Goal: Task Accomplishment & Management: Use online tool/utility

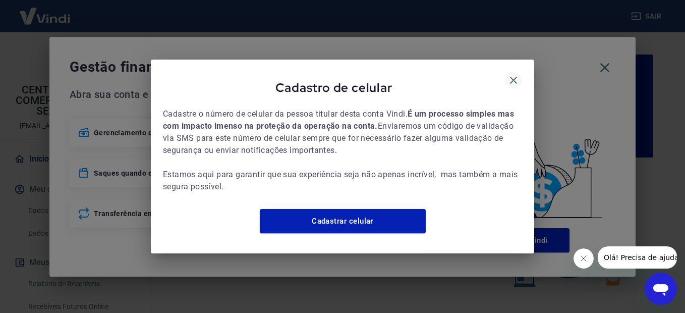
click at [513, 75] on icon "button" at bounding box center [514, 80] width 12 height 12
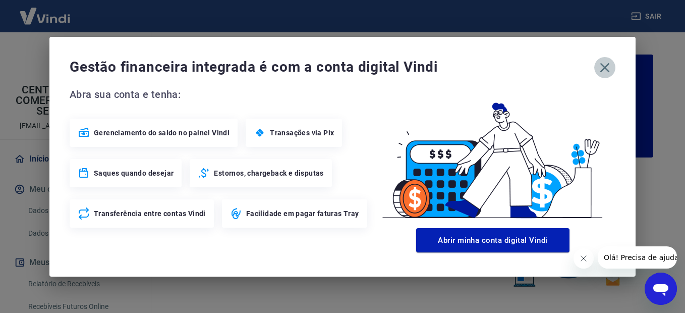
click at [608, 67] on icon "button" at bounding box center [605, 68] width 16 height 16
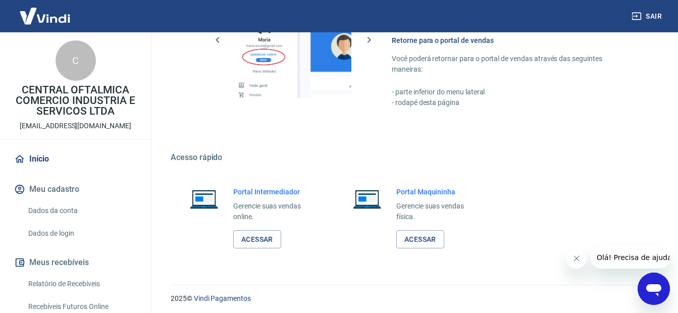
scroll to position [620, 0]
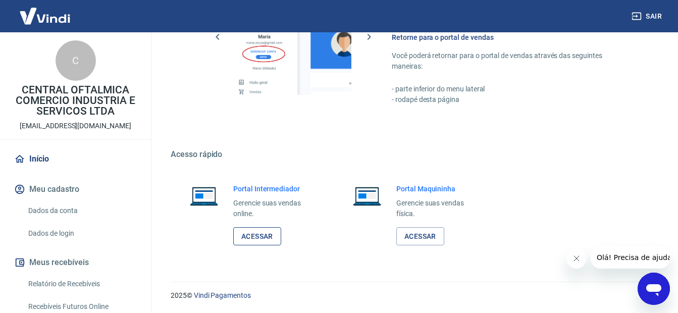
click at [260, 239] on link "Acessar" at bounding box center [257, 236] width 48 height 19
click at [657, 15] on button "Sair" at bounding box center [647, 16] width 36 height 19
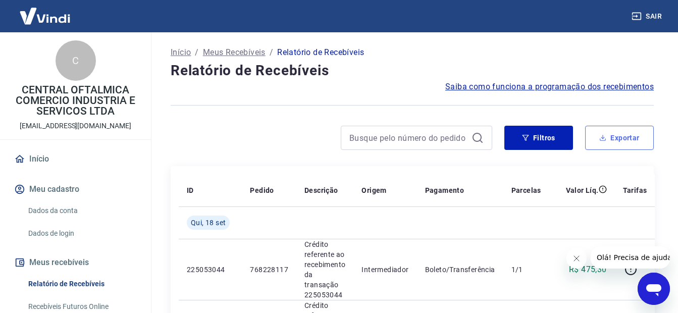
click at [630, 138] on button "Exportar" at bounding box center [619, 138] width 69 height 24
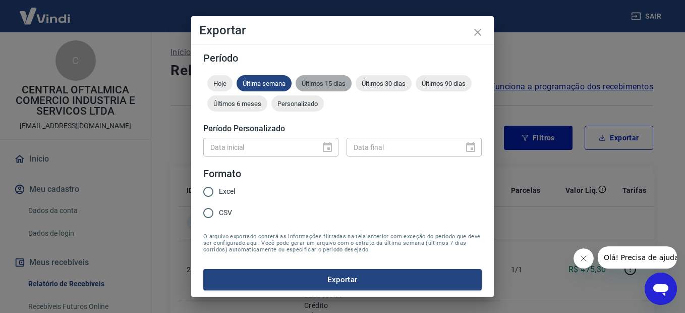
click at [330, 85] on span "Últimos 15 dias" at bounding box center [324, 84] width 56 height 8
click at [208, 212] on input "CSV" at bounding box center [208, 212] width 21 height 21
radio input "true"
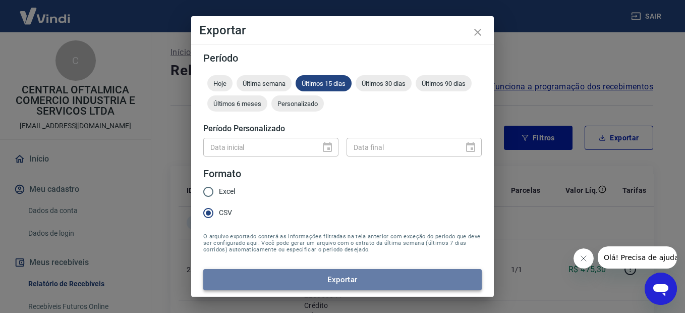
click at [350, 281] on button "Exportar" at bounding box center [342, 279] width 279 height 21
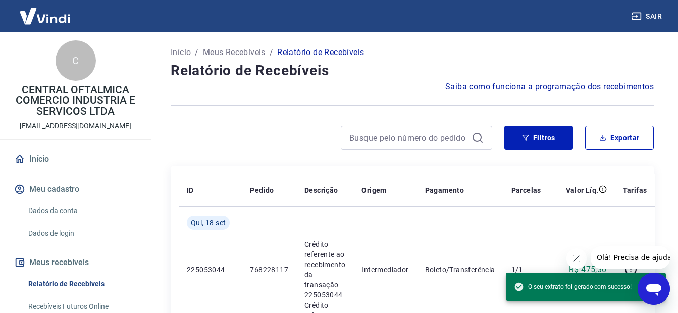
click at [263, 147] on div at bounding box center [332, 138] width 322 height 24
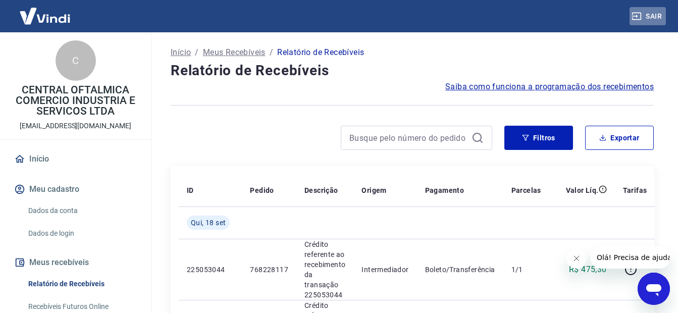
click at [657, 16] on button "Sair" at bounding box center [647, 16] width 36 height 19
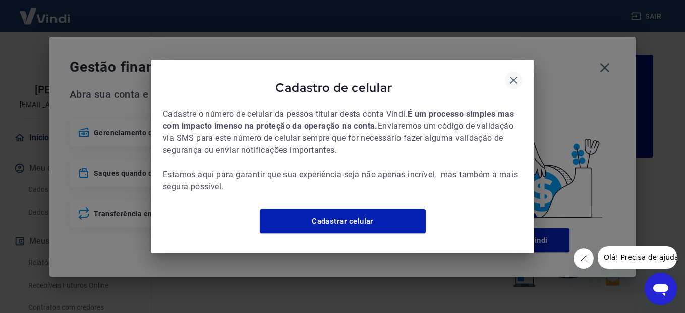
click at [517, 76] on icon "button" at bounding box center [514, 80] width 12 height 12
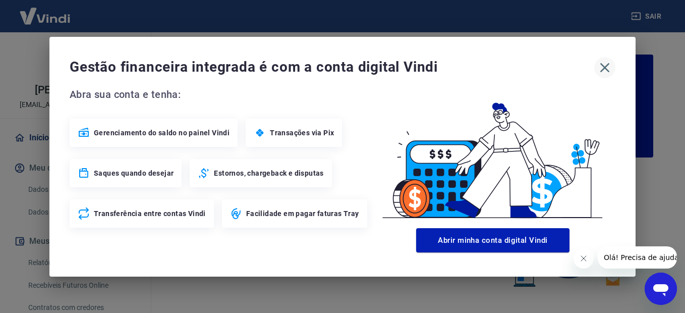
click at [604, 71] on icon "button" at bounding box center [605, 68] width 16 height 16
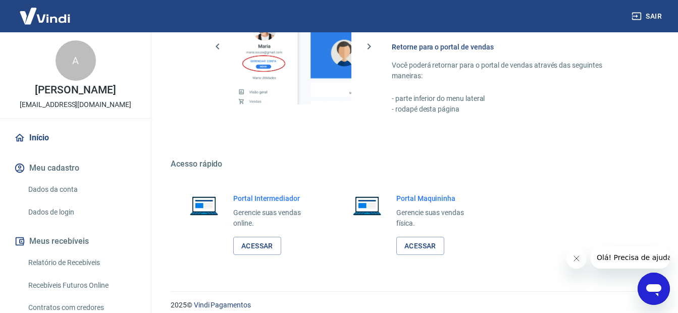
scroll to position [620, 0]
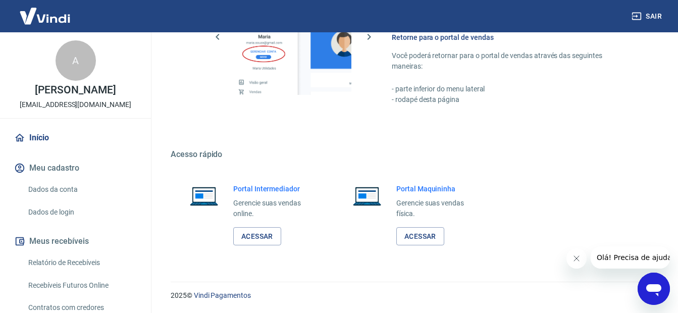
drag, startPoint x: 682, startPoint y: 90, endPoint x: 2, endPoint y: 21, distance: 683.4
click at [261, 239] on link "Acessar" at bounding box center [257, 236] width 48 height 19
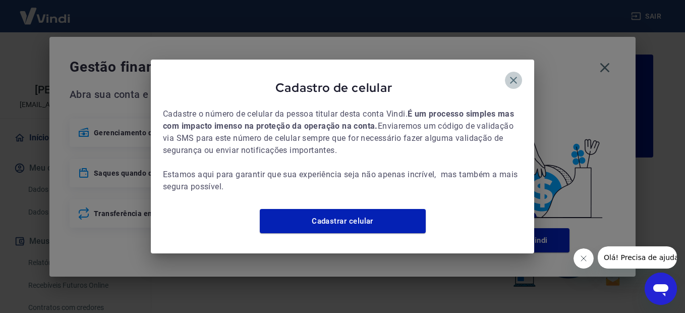
click at [511, 77] on icon "button" at bounding box center [513, 80] width 7 height 7
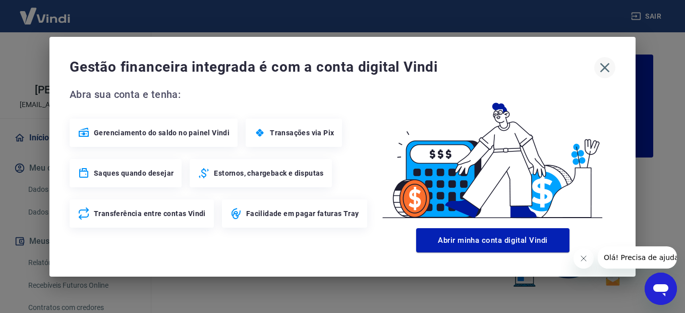
click at [606, 67] on icon "button" at bounding box center [606, 68] width 10 height 10
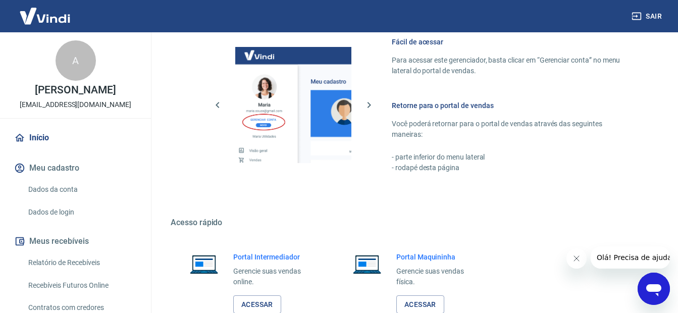
scroll to position [620, 0]
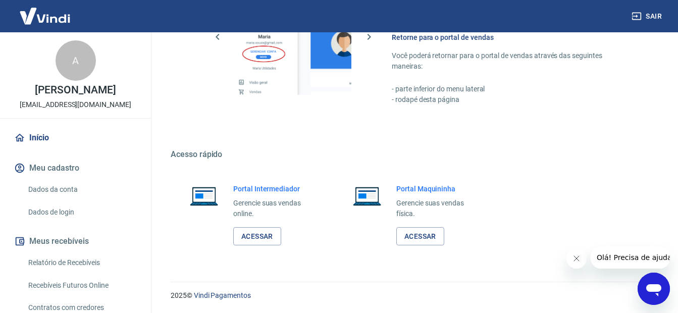
drag, startPoint x: 684, startPoint y: 60, endPoint x: 31, endPoint y: 21, distance: 654.3
click at [247, 235] on link "Acessar" at bounding box center [257, 236] width 48 height 19
click at [653, 16] on button "Sair" at bounding box center [647, 16] width 36 height 19
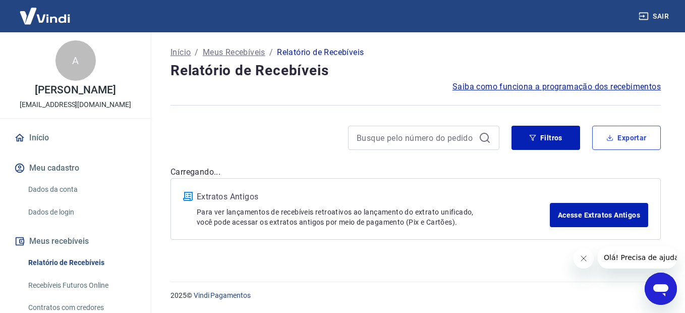
click at [639, 135] on button "Exportar" at bounding box center [627, 138] width 69 height 24
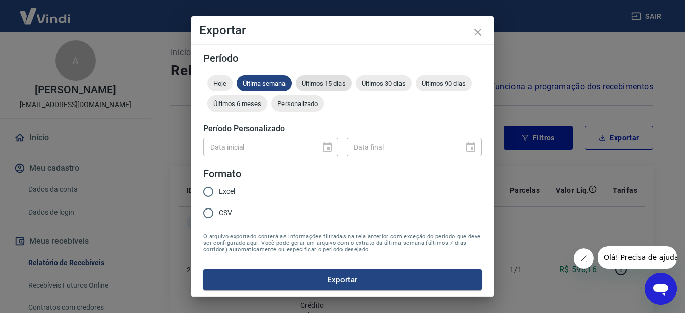
click at [323, 82] on span "Últimos 15 dias" at bounding box center [324, 84] width 56 height 8
click at [324, 82] on span "Últimos 15 dias" at bounding box center [324, 84] width 56 height 8
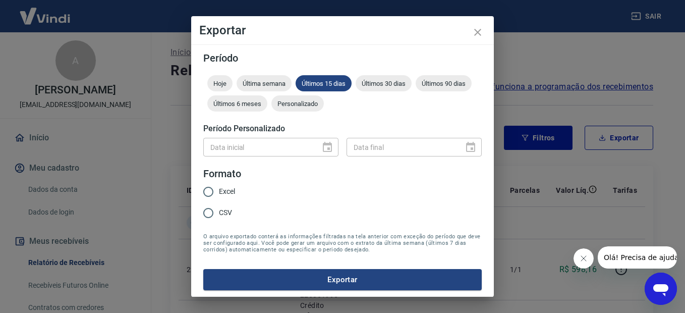
click at [206, 215] on input "CSV" at bounding box center [208, 212] width 21 height 21
radio input "true"
click at [331, 281] on button "Exportar" at bounding box center [342, 279] width 279 height 21
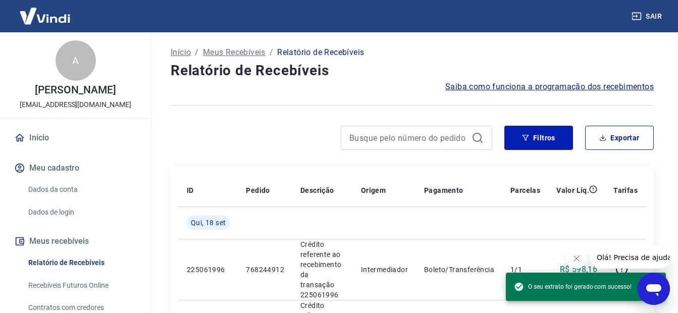
click at [246, 133] on div at bounding box center [332, 138] width 322 height 24
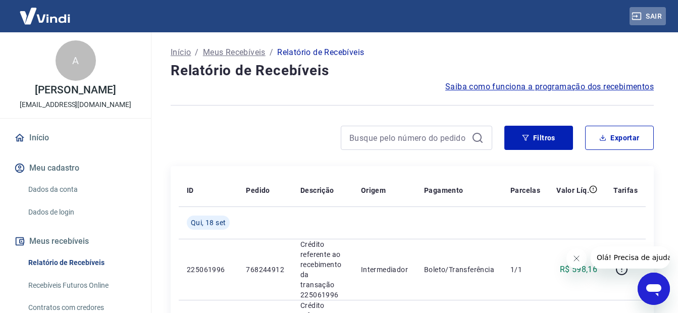
click at [654, 16] on button "Sair" at bounding box center [647, 16] width 36 height 19
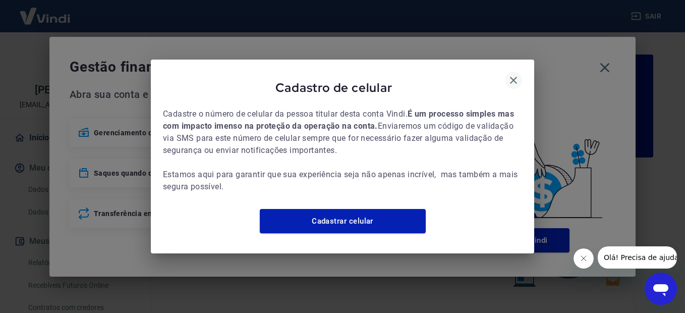
click at [516, 77] on icon "button" at bounding box center [513, 80] width 7 height 7
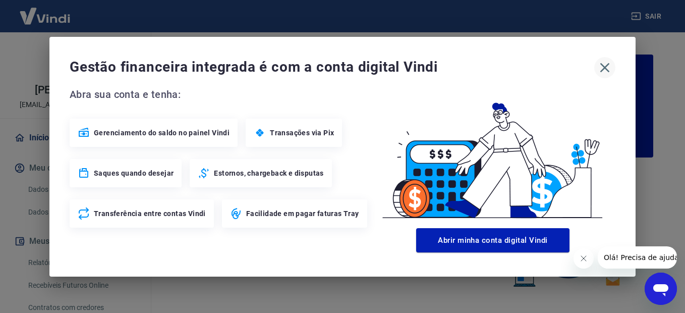
click at [611, 66] on icon "button" at bounding box center [605, 68] width 16 height 16
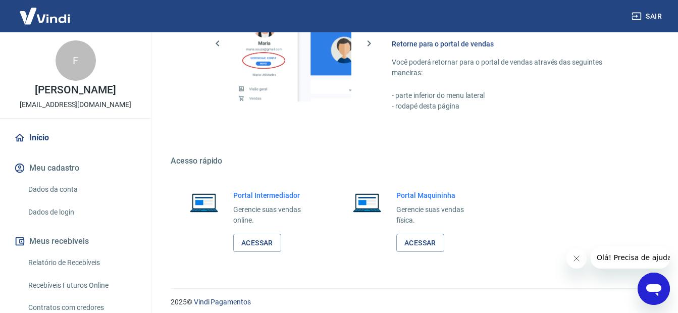
scroll to position [620, 0]
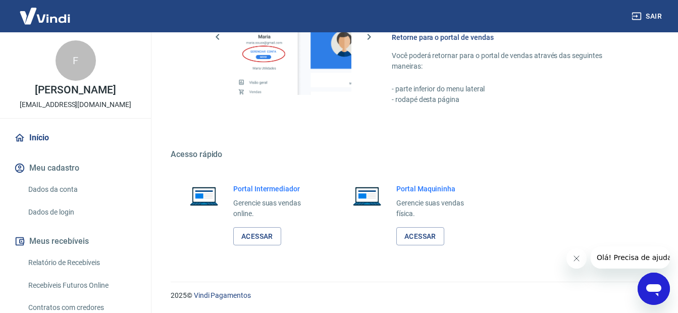
drag, startPoint x: 680, startPoint y: 86, endPoint x: 7, endPoint y: 25, distance: 676.2
click at [252, 240] on link "Acessar" at bounding box center [257, 236] width 48 height 19
click at [658, 17] on button "Sair" at bounding box center [647, 16] width 36 height 19
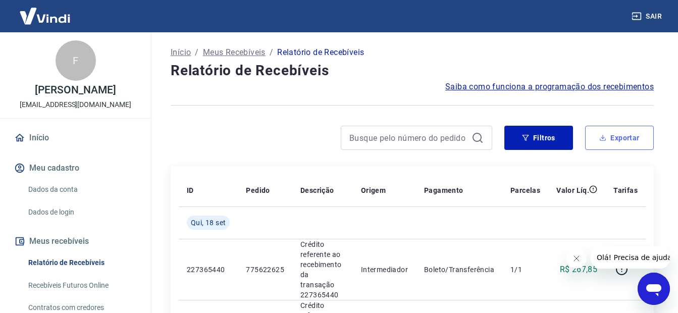
click at [622, 143] on button "Exportar" at bounding box center [619, 138] width 69 height 24
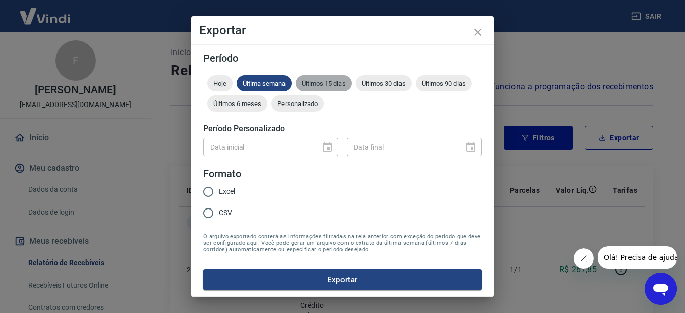
click at [336, 84] on span "Últimos 15 dias" at bounding box center [324, 84] width 56 height 8
click at [212, 214] on input "CSV" at bounding box center [208, 212] width 21 height 21
radio input "true"
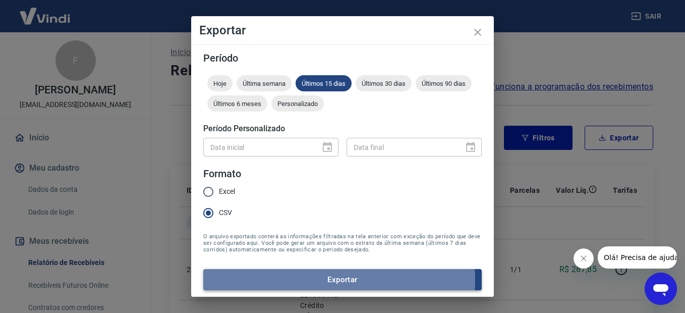
click at [338, 280] on button "Exportar" at bounding box center [342, 279] width 279 height 21
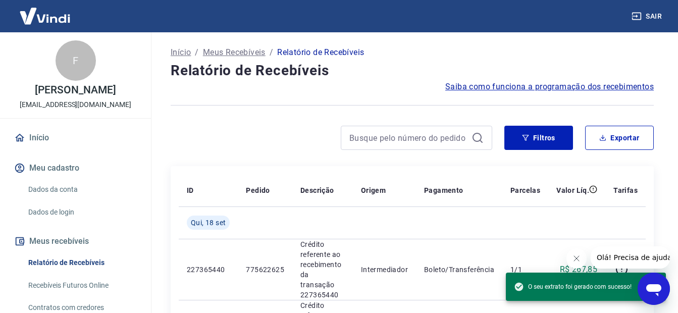
drag, startPoint x: 278, startPoint y: 147, endPoint x: 316, endPoint y: 107, distance: 55.7
click at [278, 147] on div at bounding box center [332, 138] width 322 height 24
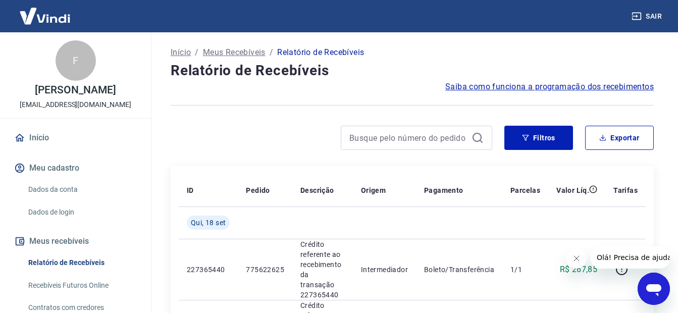
click at [655, 17] on button "Sair" at bounding box center [647, 16] width 36 height 19
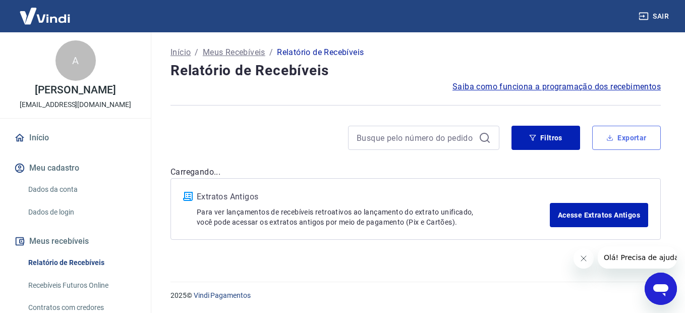
click at [621, 142] on button "Exportar" at bounding box center [627, 138] width 69 height 24
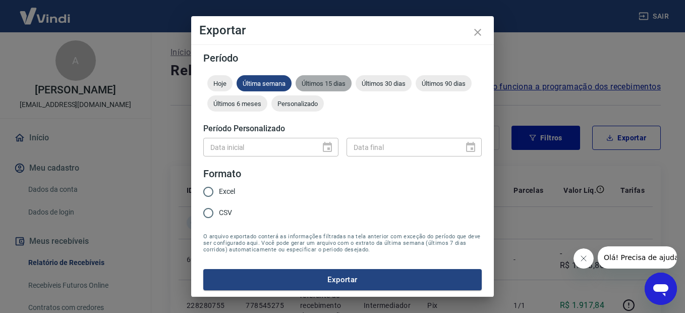
drag, startPoint x: 320, startPoint y: 85, endPoint x: 304, endPoint y: 90, distance: 16.4
click at [319, 85] on span "Últimos 15 dias" at bounding box center [324, 84] width 56 height 8
click at [207, 216] on input "CSV" at bounding box center [208, 212] width 21 height 21
radio input "true"
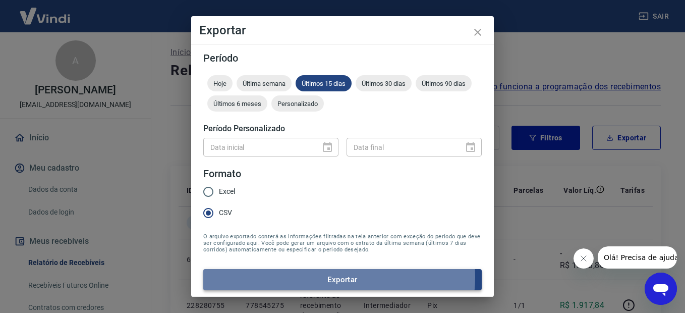
click at [336, 277] on button "Exportar" at bounding box center [342, 279] width 279 height 21
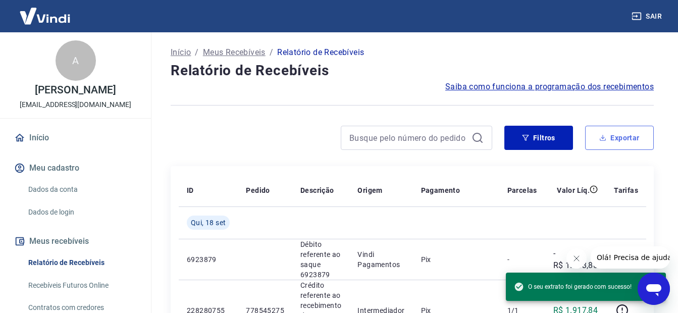
click at [632, 139] on button "Exportar" at bounding box center [619, 138] width 69 height 24
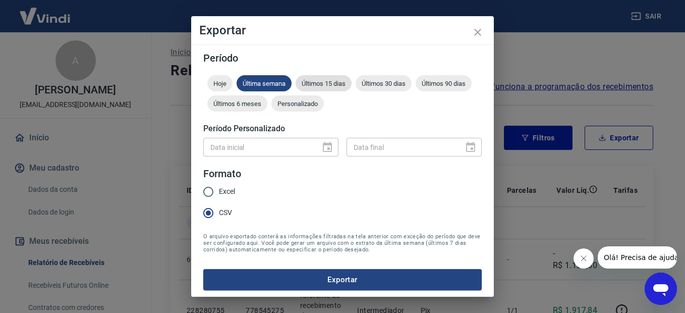
click at [331, 85] on span "Últimos 15 dias" at bounding box center [324, 84] width 56 height 8
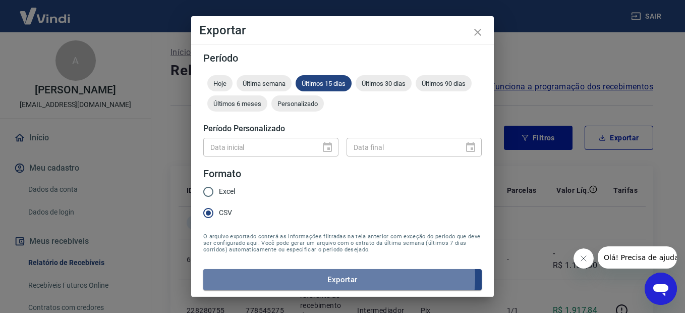
click at [336, 278] on button "Exportar" at bounding box center [342, 279] width 279 height 21
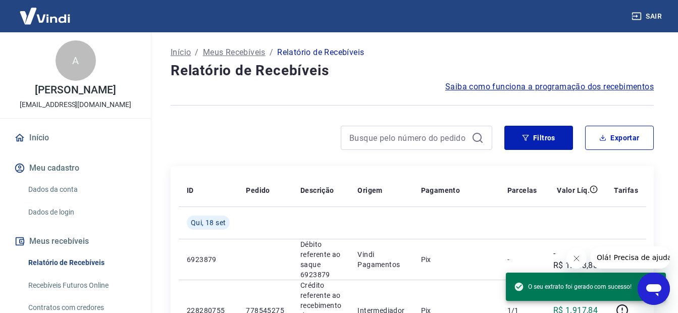
click at [241, 133] on div at bounding box center [332, 138] width 322 height 24
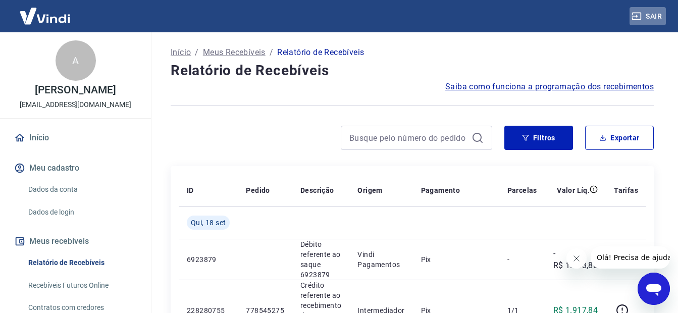
click at [658, 14] on button "Sair" at bounding box center [647, 16] width 36 height 19
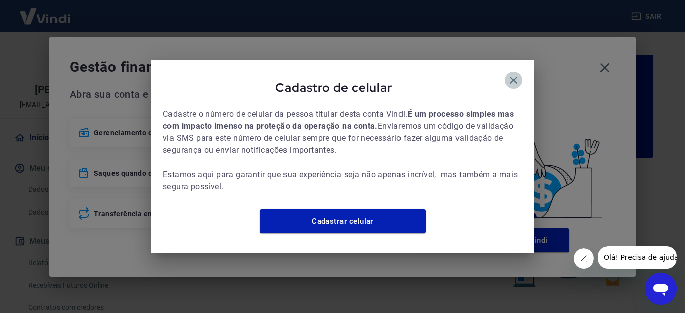
click at [515, 74] on icon "button" at bounding box center [514, 80] width 12 height 12
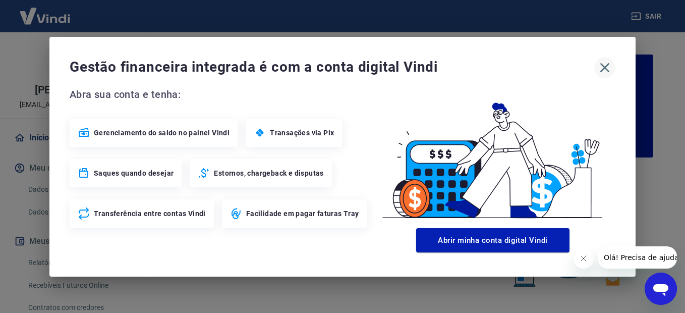
click at [607, 68] on icon "button" at bounding box center [605, 68] width 16 height 16
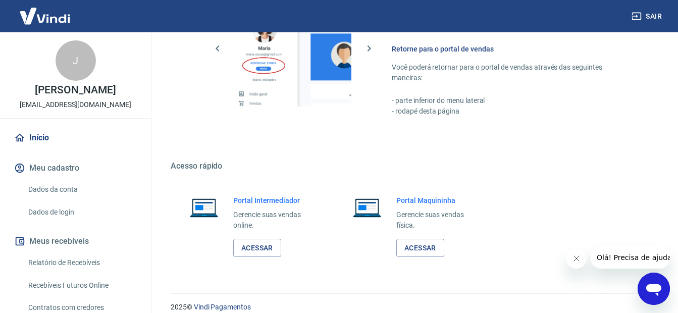
scroll to position [620, 0]
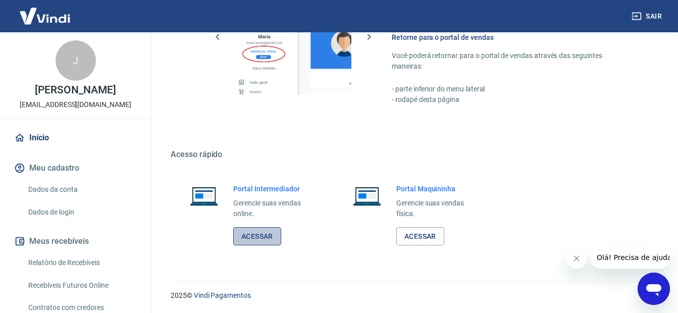
click at [263, 239] on link "Acessar" at bounding box center [257, 236] width 48 height 19
click at [660, 16] on button "Sair" at bounding box center [647, 16] width 36 height 19
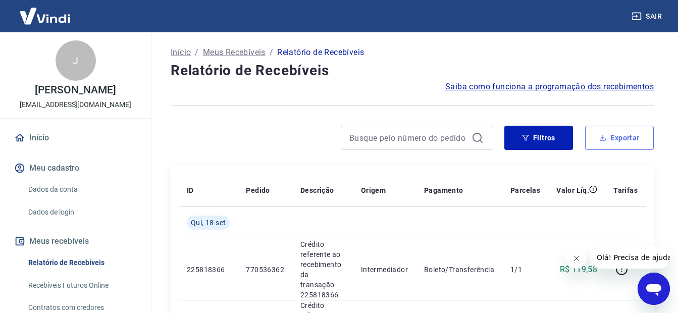
click at [619, 139] on button "Exportar" at bounding box center [619, 138] width 69 height 24
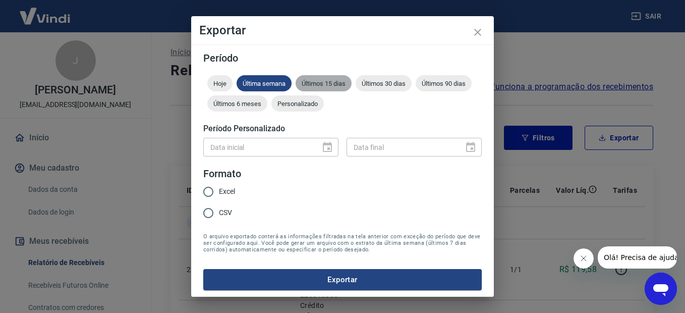
click at [328, 81] on span "Últimos 15 dias" at bounding box center [324, 84] width 56 height 8
click at [209, 213] on input "CSV" at bounding box center [208, 212] width 21 height 21
radio input "true"
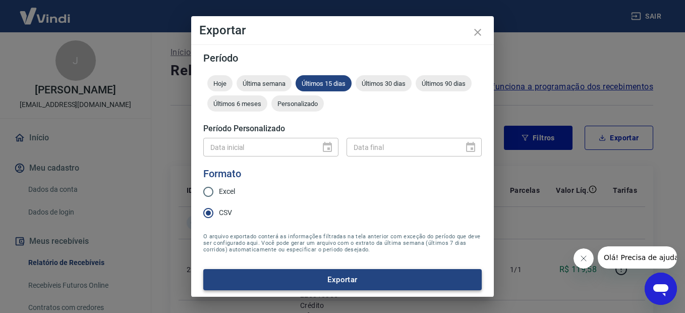
click at [333, 278] on button "Exportar" at bounding box center [342, 279] width 279 height 21
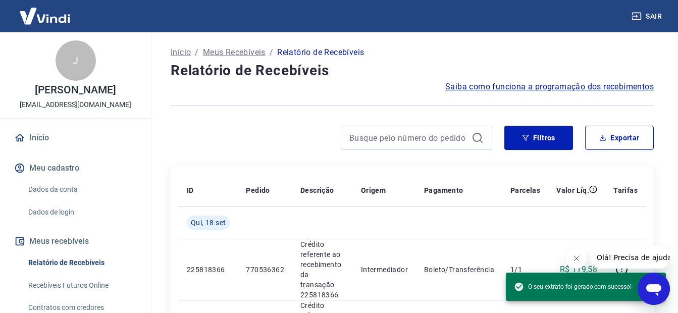
click at [658, 14] on button "Sair" at bounding box center [647, 16] width 36 height 19
